Goal: Task Accomplishment & Management: Use online tool/utility

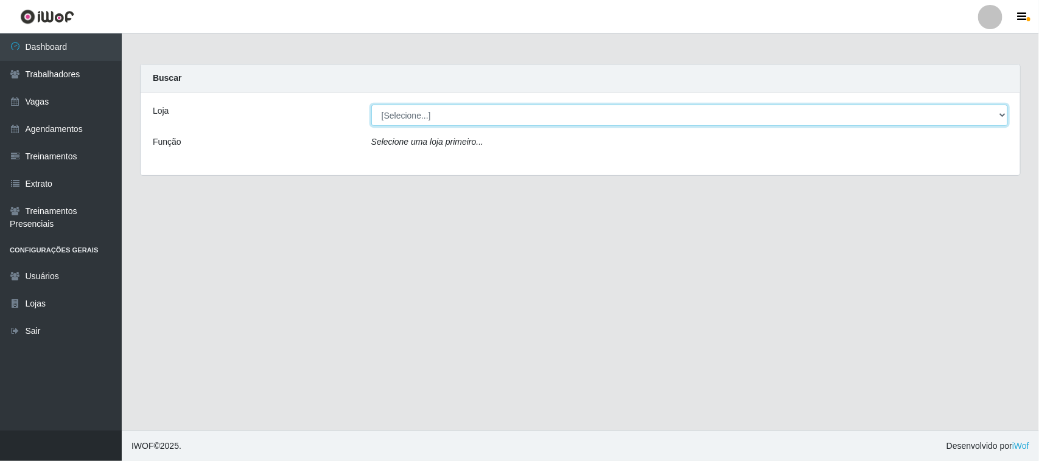
drag, startPoint x: 0, startPoint y: 0, endPoint x: 683, endPoint y: 120, distance: 693.1
click at [683, 120] on select "[Selecione...] Nordestão - [GEOGRAPHIC_DATA]" at bounding box center [689, 115] width 636 height 21
click at [371, 105] on select "[Selecione...] Nordestão - [GEOGRAPHIC_DATA]" at bounding box center [689, 115] width 636 height 21
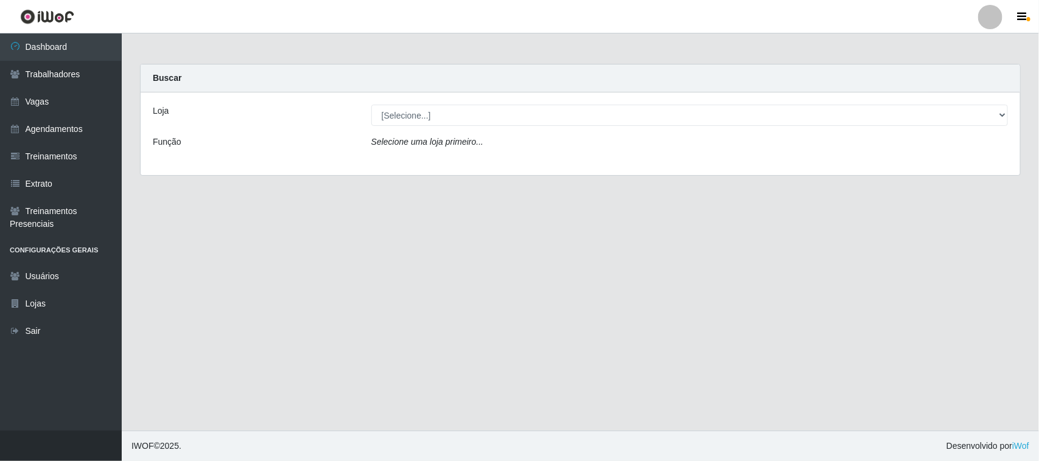
click at [672, 128] on div "Loja [Selecione...] Nordestão - [GEOGRAPHIC_DATA] Função Selecione uma loja pri…" at bounding box center [580, 133] width 879 height 83
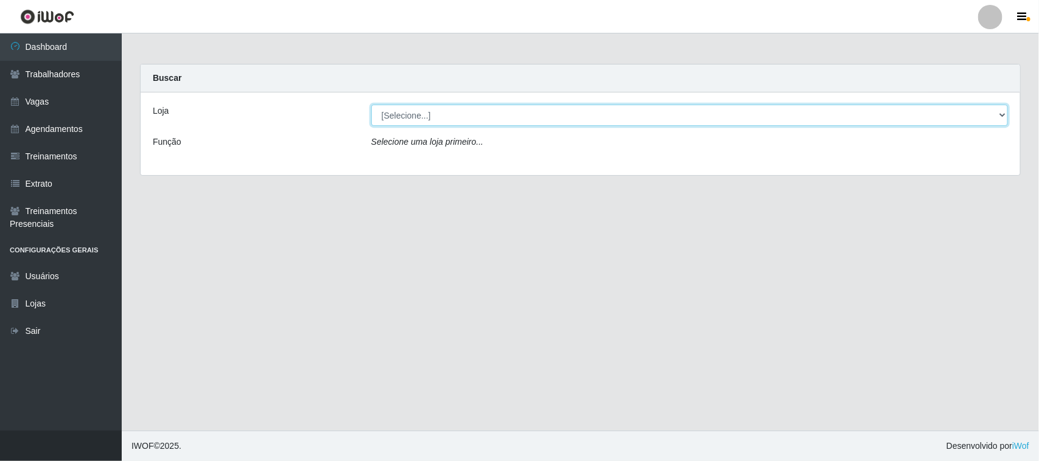
drag, startPoint x: 683, startPoint y: 117, endPoint x: 683, endPoint y: 125, distance: 7.9
click at [683, 120] on select "[Selecione...] Nordestão - [GEOGRAPHIC_DATA]" at bounding box center [689, 115] width 636 height 21
select select "420"
click at [371, 105] on select "[Selecione...] Nordestão - [GEOGRAPHIC_DATA]" at bounding box center [689, 115] width 636 height 21
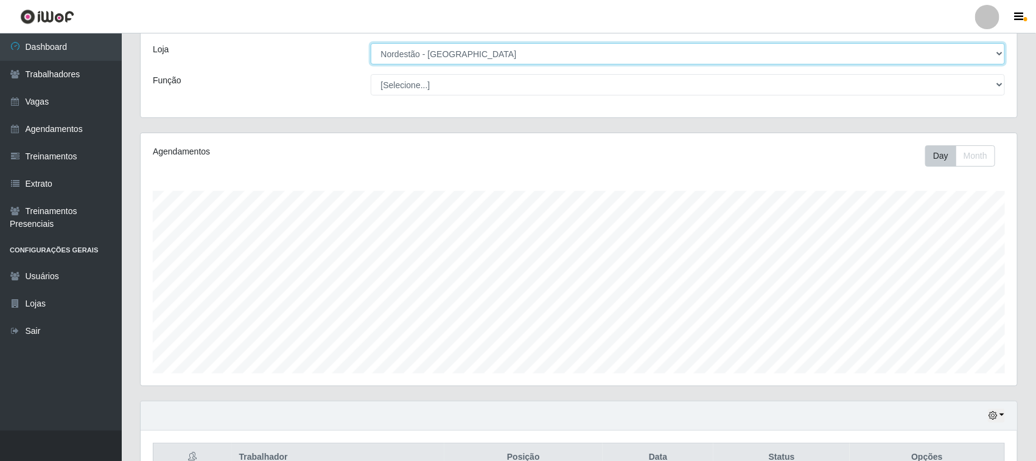
scroll to position [131, 0]
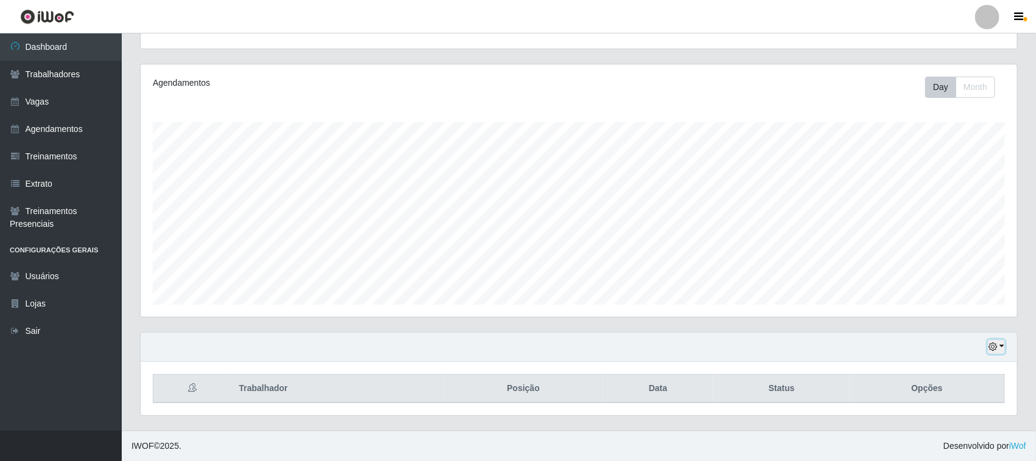
click at [992, 340] on button "button" at bounding box center [995, 347] width 17 height 14
click at [945, 251] on button "1 dia" at bounding box center [955, 250] width 96 height 26
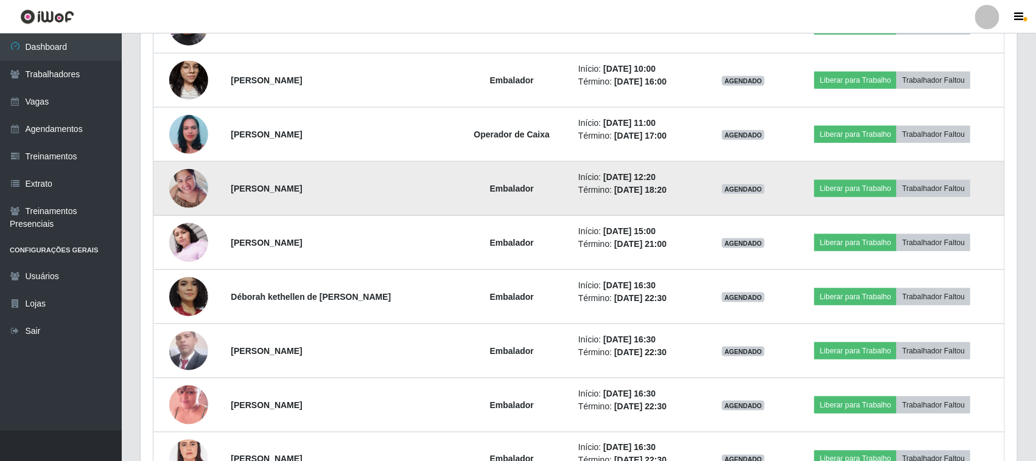
scroll to position [728, 0]
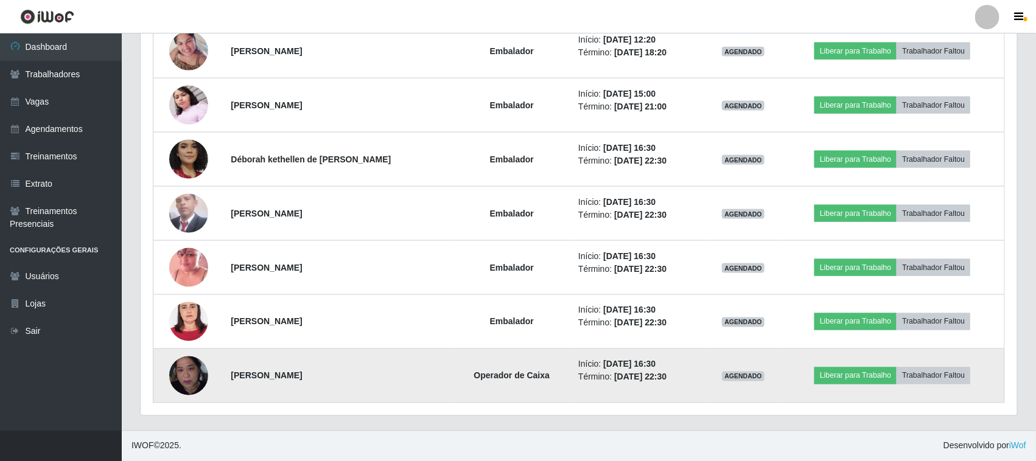
click at [187, 386] on img at bounding box center [188, 376] width 39 height 50
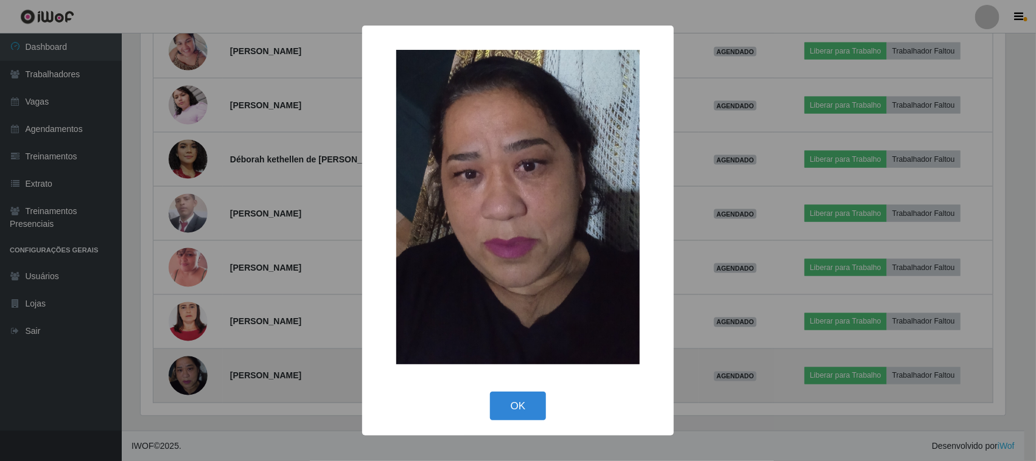
scroll to position [253, 868]
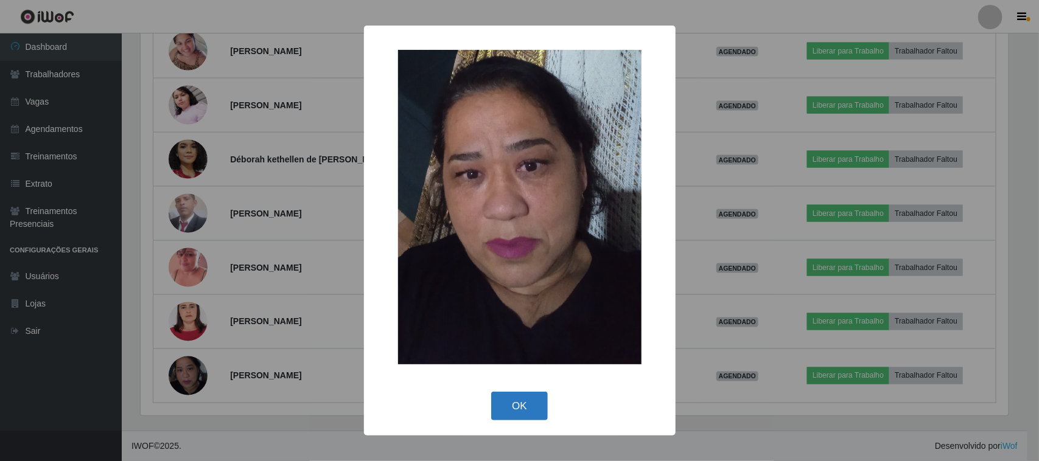
click at [520, 395] on button "OK" at bounding box center [519, 406] width 57 height 29
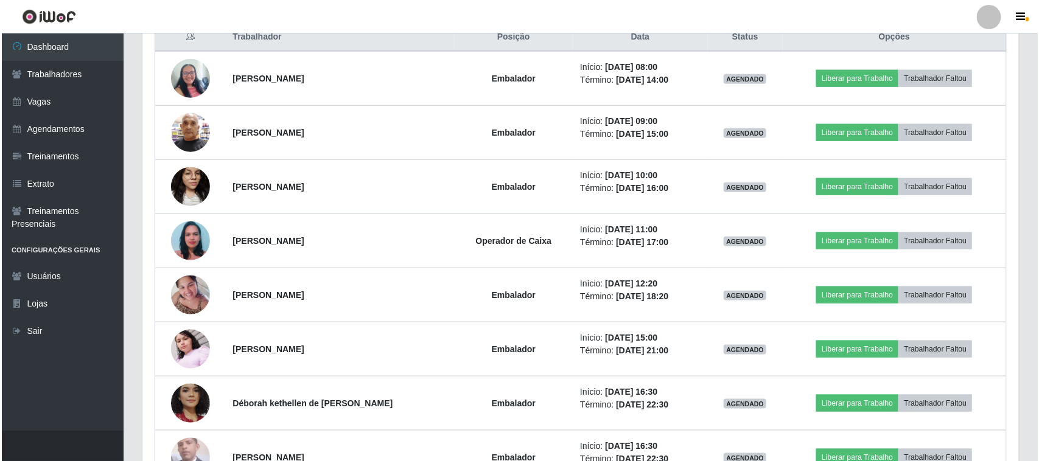
scroll to position [424, 0]
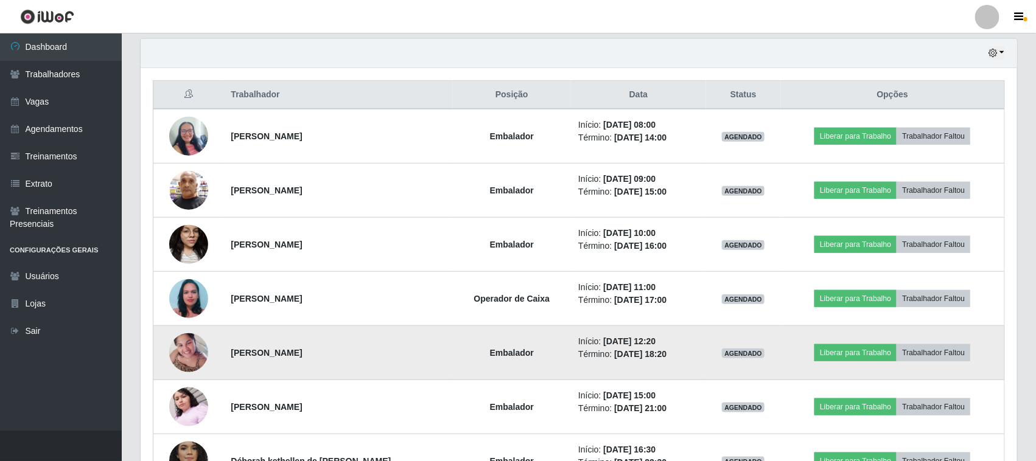
click at [186, 349] on img at bounding box center [188, 353] width 39 height 52
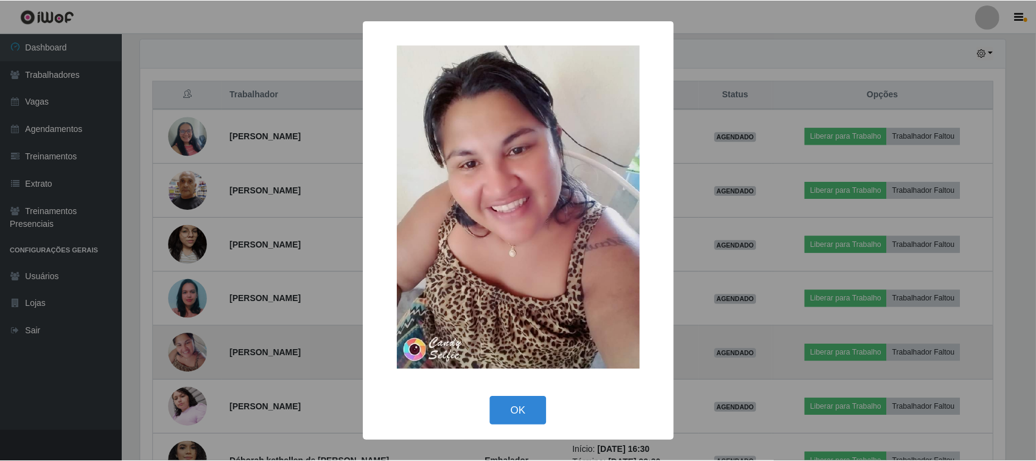
scroll to position [253, 868]
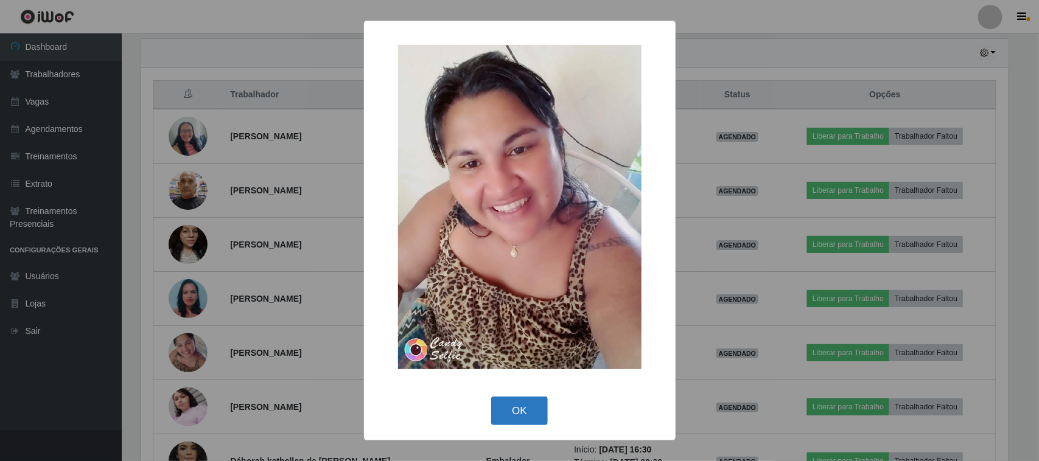
click at [509, 405] on button "OK" at bounding box center [519, 411] width 57 height 29
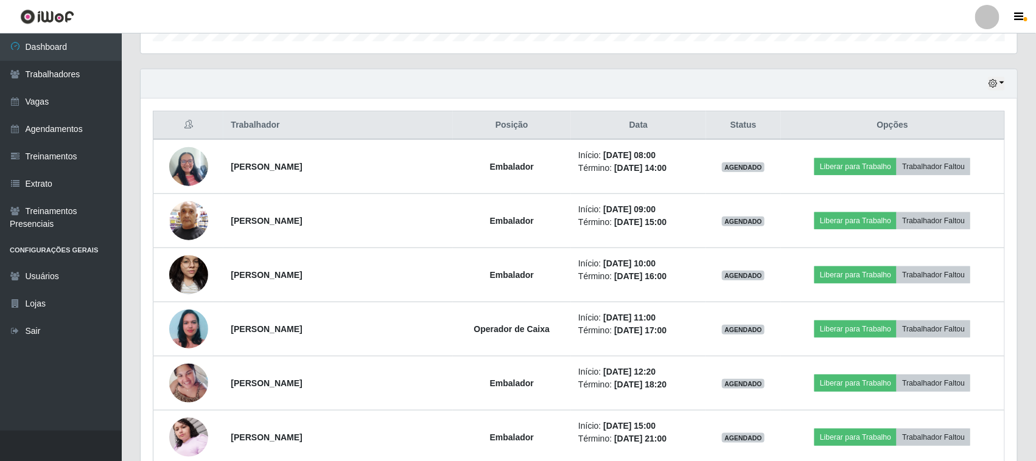
scroll to position [424, 0]
